Goal: Task Accomplishment & Management: Manage account settings

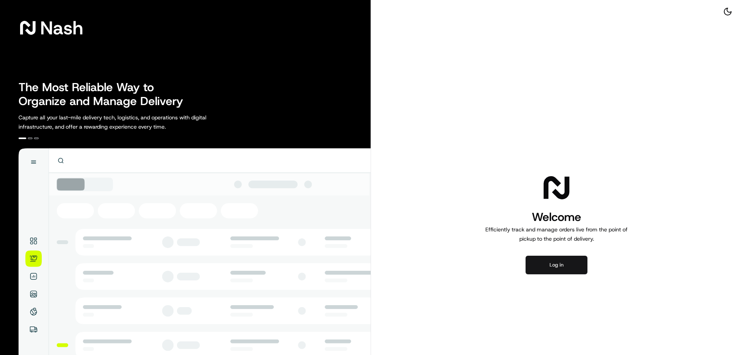
click at [548, 266] on button "Log in" at bounding box center [556, 265] width 62 height 19
